Goal: Information Seeking & Learning: Learn about a topic

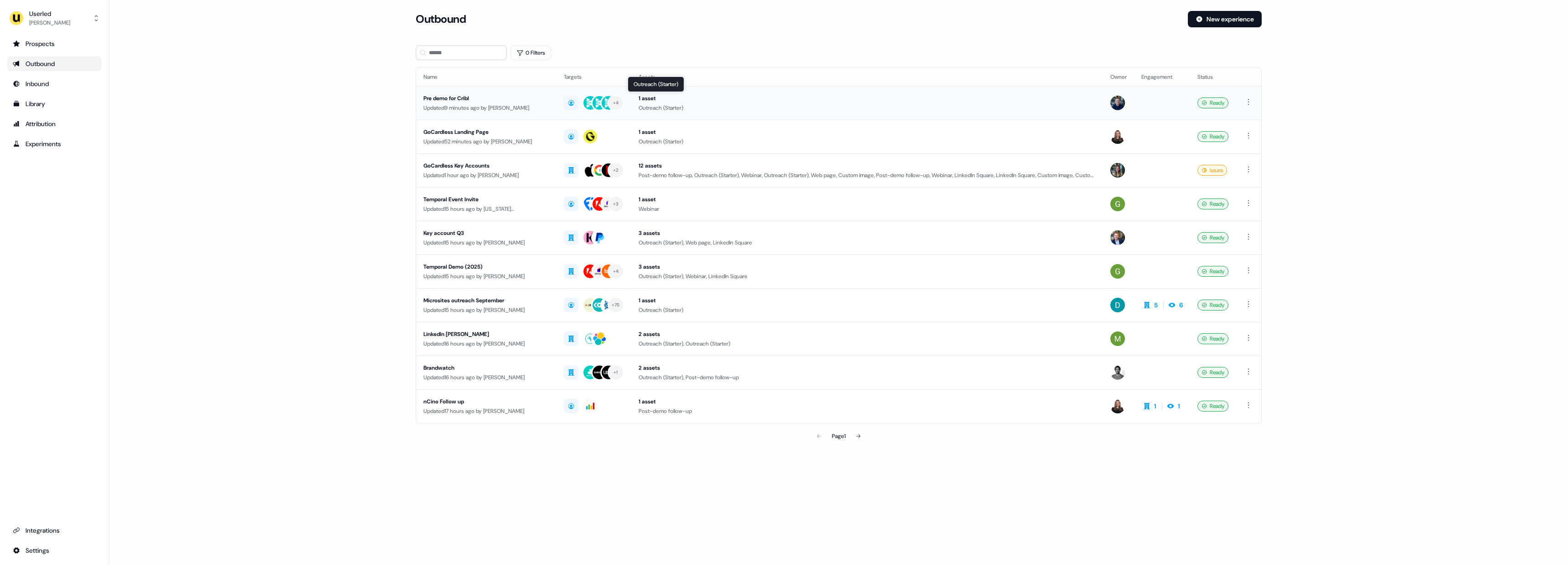
click at [714, 99] on div "1 asset" at bounding box center [867, 98] width 457 height 9
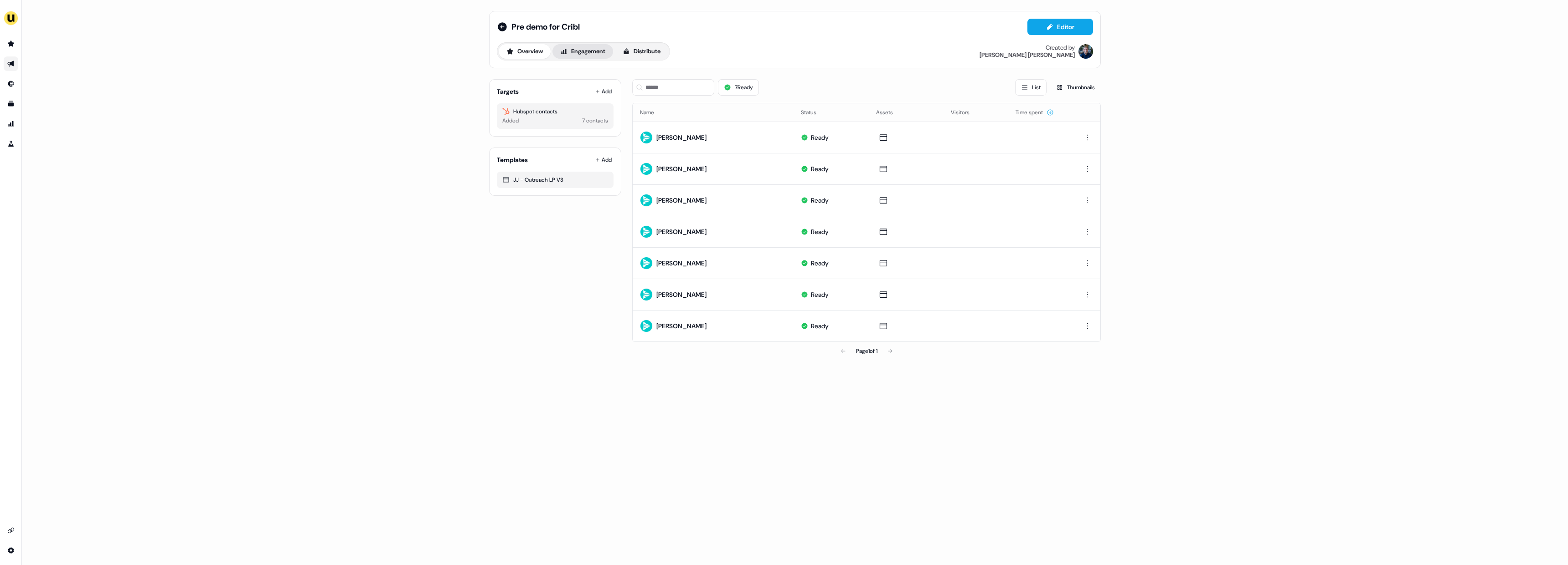
click at [593, 53] on button "Engagement" at bounding box center [583, 52] width 61 height 15
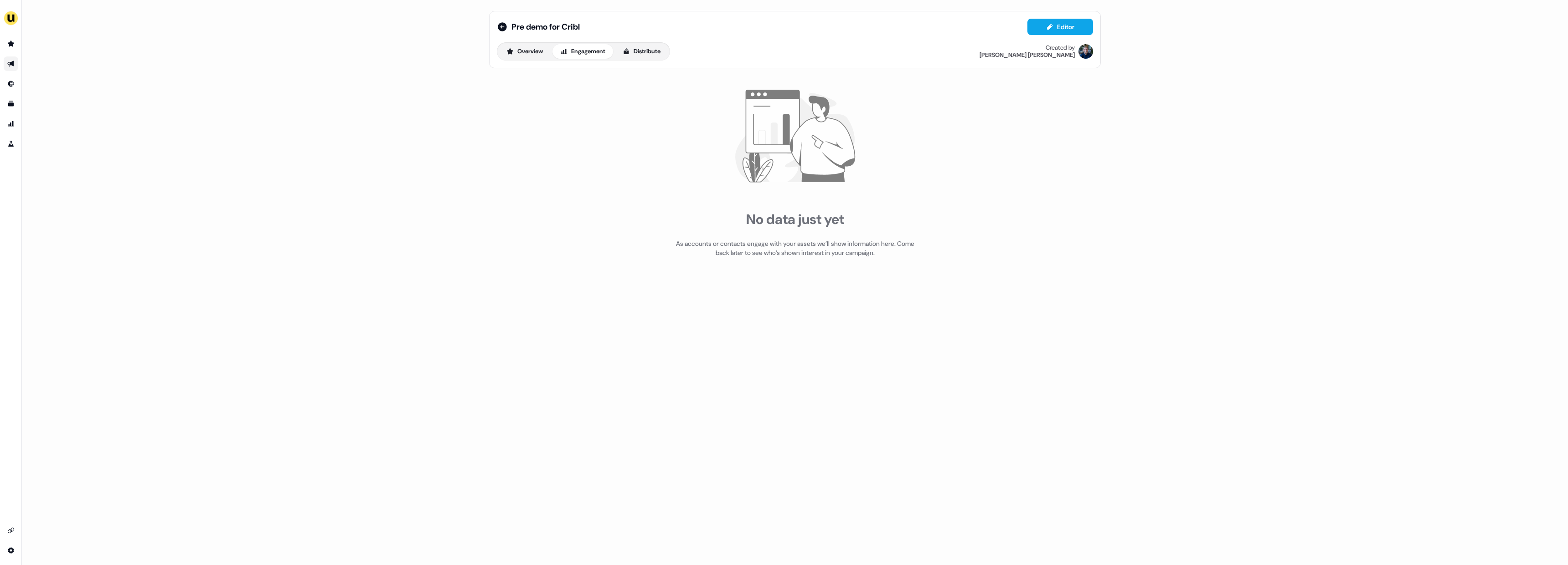
click at [496, 24] on div "Pre demo for Cribl Editor Overview Engagement Distribute Created by [PERSON_NAM…" at bounding box center [795, 40] width 612 height 57
click at [498, 24] on icon at bounding box center [502, 27] width 11 height 11
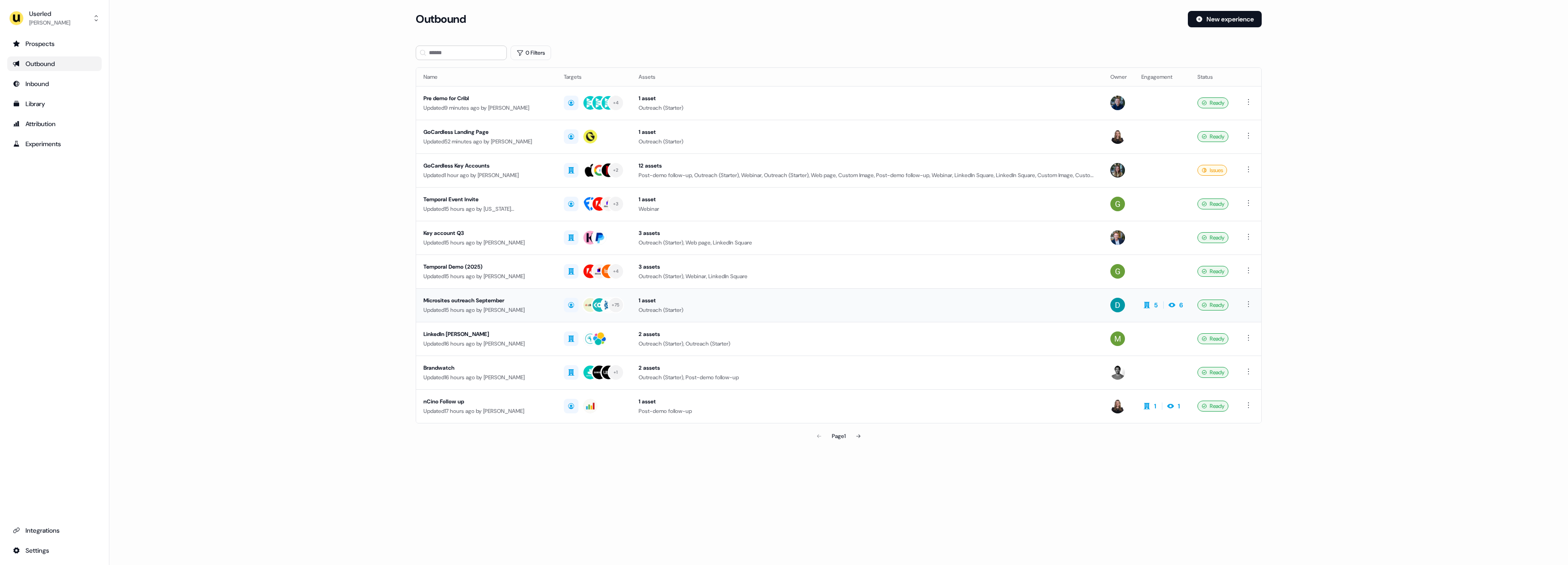
click at [485, 313] on div "Updated 15 hours ago by [PERSON_NAME]" at bounding box center [486, 310] width 126 height 9
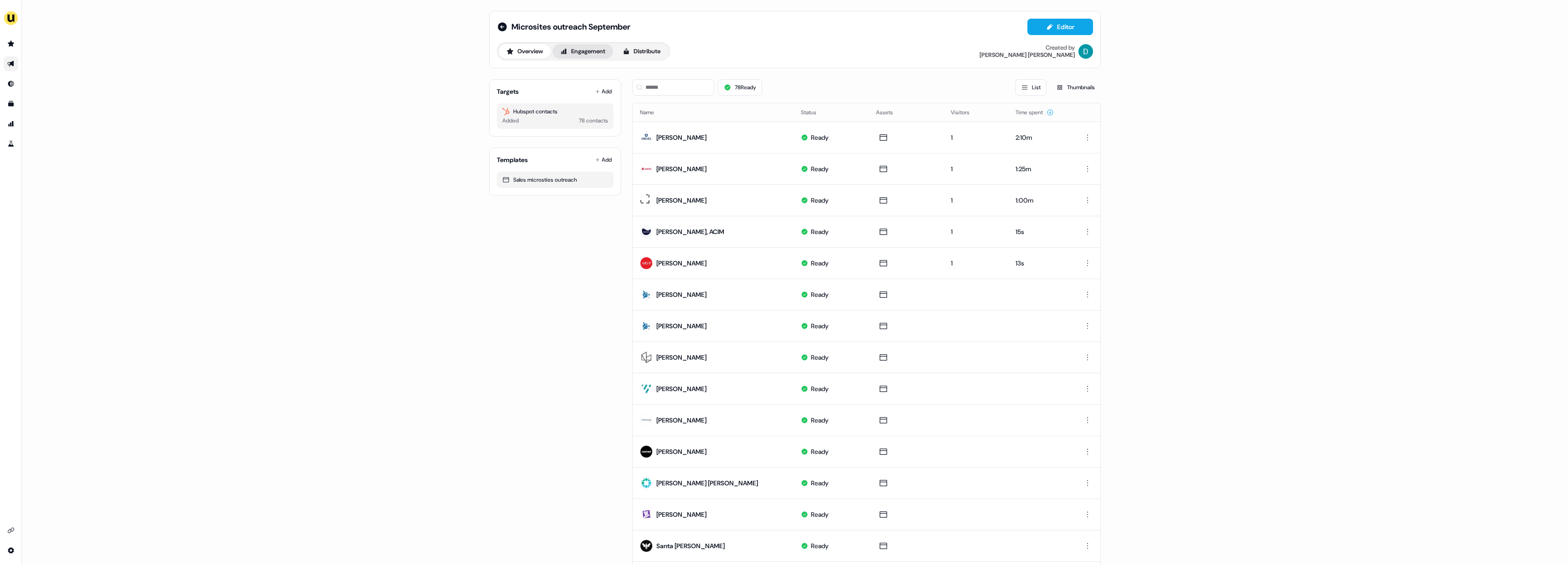
click at [587, 55] on button "Engagement" at bounding box center [583, 52] width 61 height 15
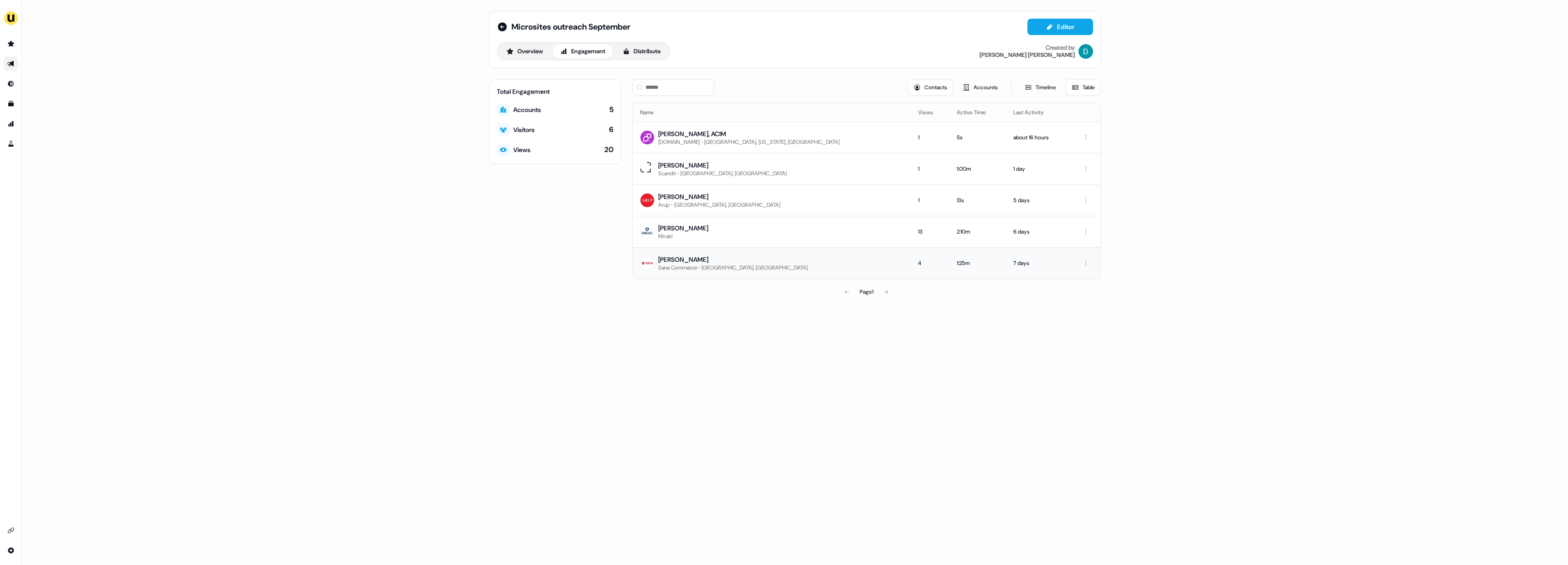
click at [825, 257] on td "[PERSON_NAME] Sana Commerce [GEOGRAPHIC_DATA], [GEOGRAPHIC_DATA]" at bounding box center [771, 263] width 278 height 32
click at [1033, 85] on button "Timeline" at bounding box center [1040, 87] width 43 height 16
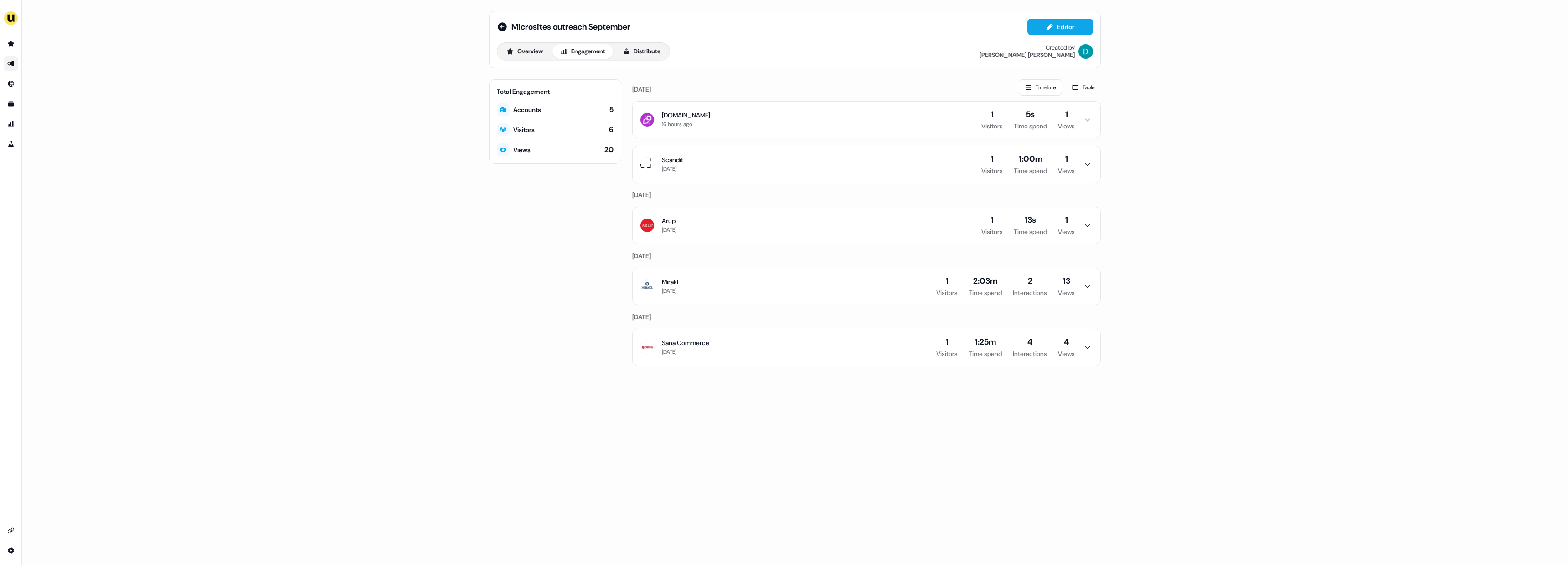
click at [1074, 123] on button "[DOMAIN_NAME] 16 hours ago 1 Visitors 5s Time spend 1 Views" at bounding box center [866, 120] width 467 height 36
